Goal: Task Accomplishment & Management: Complete application form

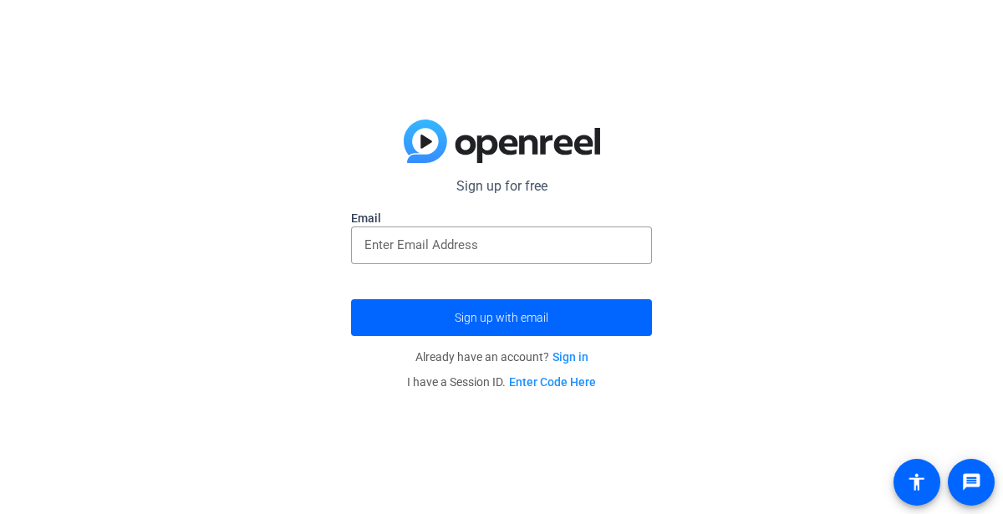
click at [420, 219] on label "Email" at bounding box center [501, 218] width 301 height 17
click at [431, 240] on input "email" at bounding box center [501, 245] width 274 height 20
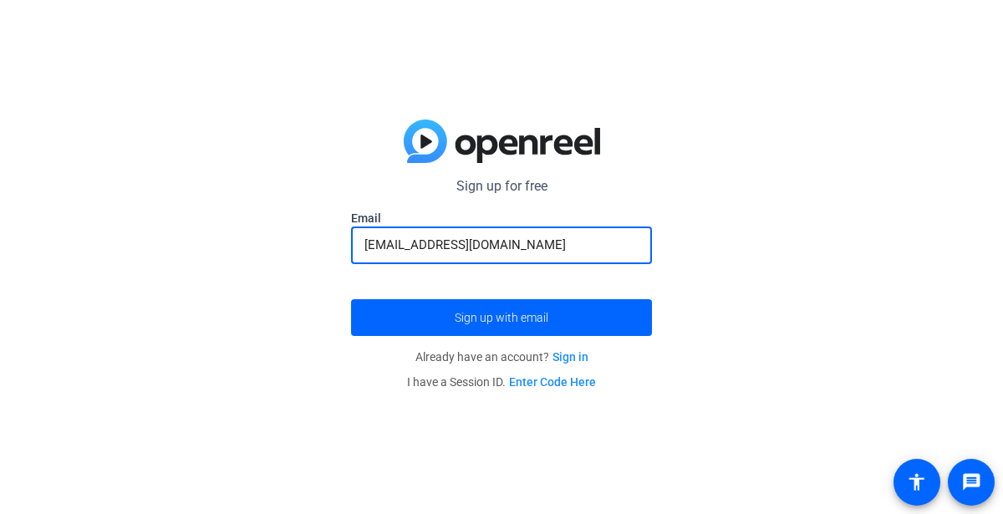
type input "[EMAIL_ADDRESS][DOMAIN_NAME]"
click at [351, 299] on button "Sign up with email" at bounding box center [501, 317] width 301 height 37
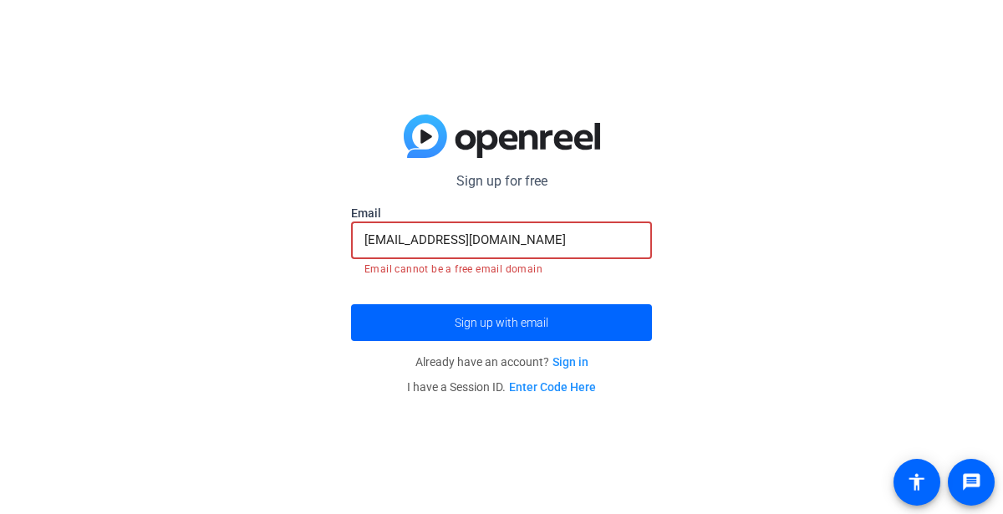
click at [451, 244] on input "[EMAIL_ADDRESS][DOMAIN_NAME]" at bounding box center [501, 240] width 274 height 20
click at [450, 245] on input "[EMAIL_ADDRESS][DOMAIN_NAME]" at bounding box center [501, 240] width 274 height 20
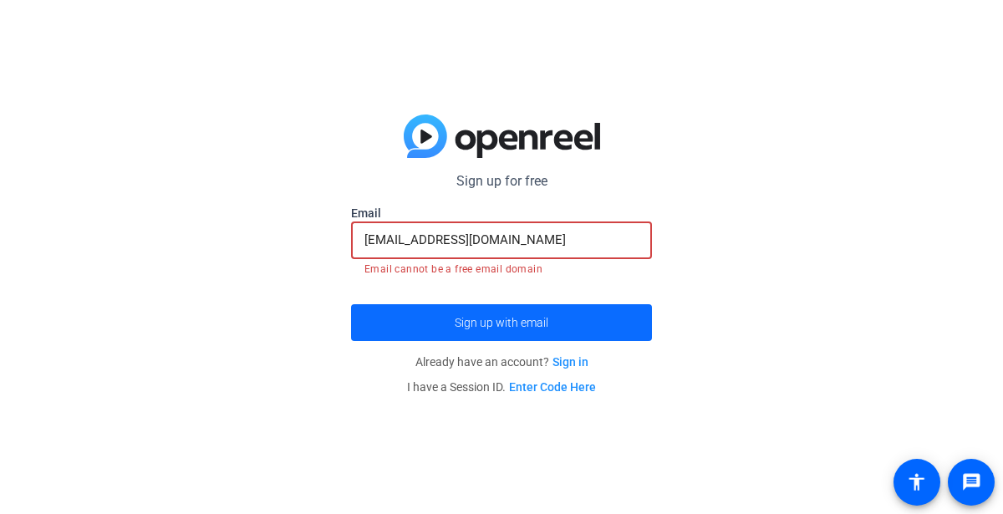
click at [507, 332] on span "submit" at bounding box center [501, 323] width 301 height 40
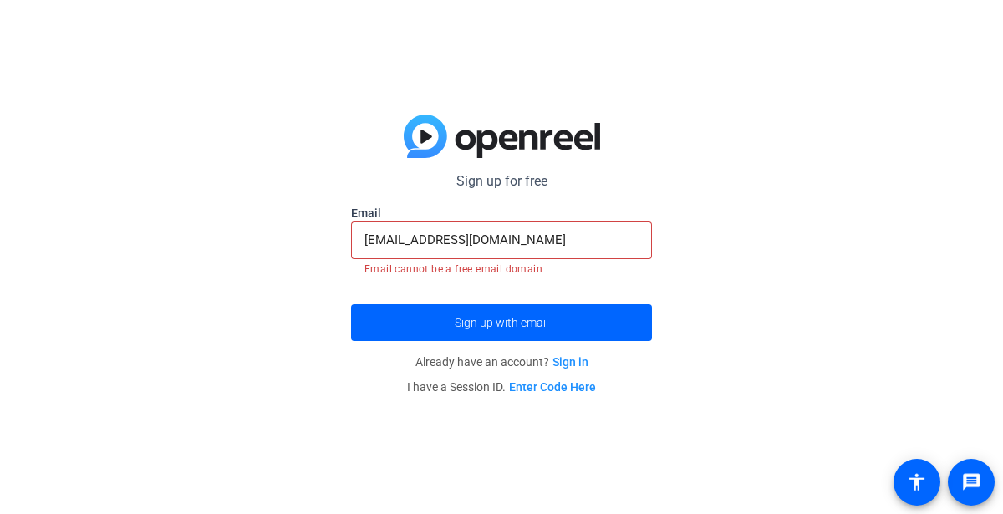
click at [389, 220] on label "Email" at bounding box center [501, 213] width 301 height 17
click at [428, 252] on div "[EMAIL_ADDRESS][DOMAIN_NAME]" at bounding box center [501, 240] width 274 height 38
click at [410, 248] on input "[EMAIL_ADDRESS][DOMAIN_NAME]" at bounding box center [501, 240] width 274 height 20
click at [351, 304] on button "Sign up with email" at bounding box center [501, 322] width 301 height 37
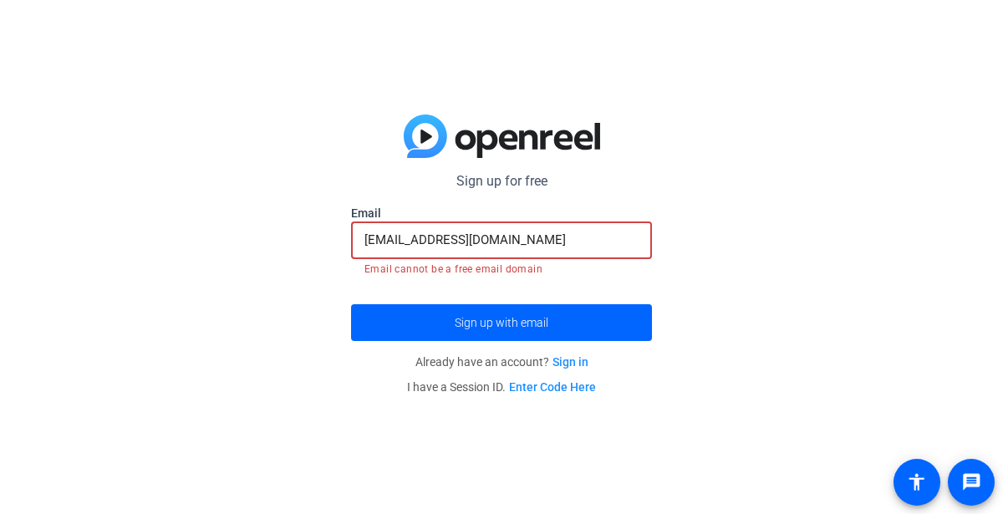
click at [351, 304] on button "Sign up with email" at bounding box center [501, 322] width 301 height 37
click at [533, 239] on input "[EMAIL_ADDRESS][DOMAIN_NAME]" at bounding box center [501, 240] width 274 height 20
click at [351, 304] on button "Sign up with email" at bounding box center [501, 322] width 301 height 37
